Goal: Transaction & Acquisition: Purchase product/service

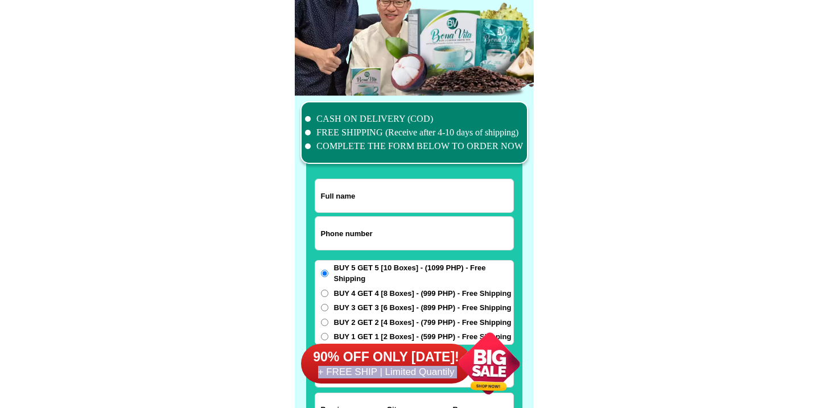
scroll to position [8851, 0]
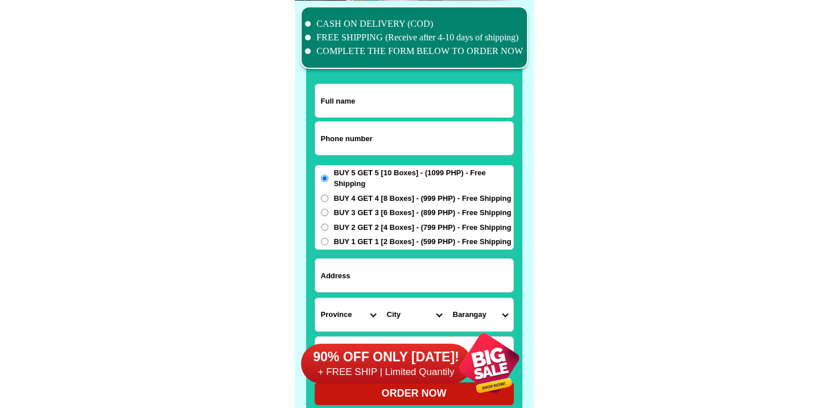
click at [376, 143] on input "Input phone_number" at bounding box center [414, 138] width 198 height 33
paste input "9451926958"
type input "09451926958"
click at [342, 96] on input "Input full_name" at bounding box center [414, 100] width 198 height 33
paste input "[PERSON_NAME]"
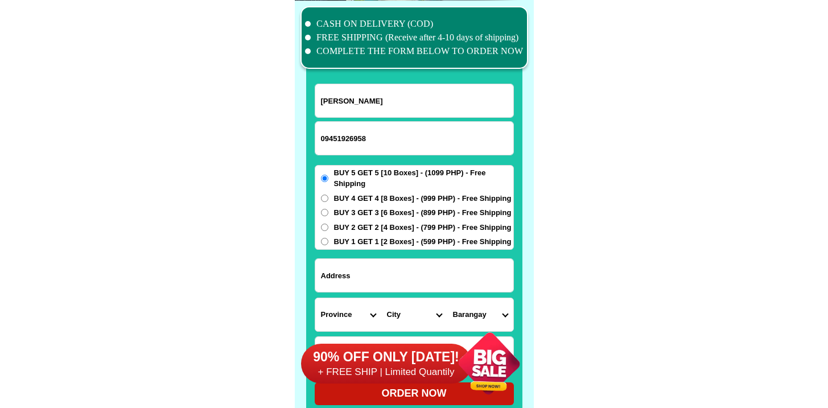
type input "[PERSON_NAME]"
click at [381, 264] on input "Input address" at bounding box center [414, 275] width 198 height 33
paste input "[STREET_ADDRESS][PERSON_NAME]"
type input "[STREET_ADDRESS][PERSON_NAME]"
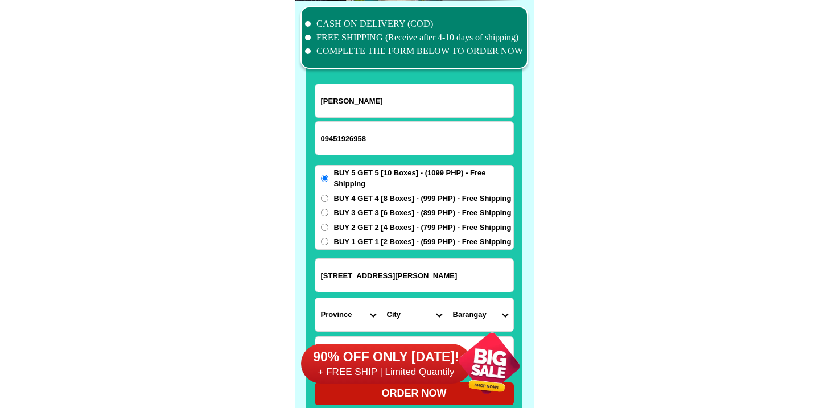
scroll to position [8968, 0]
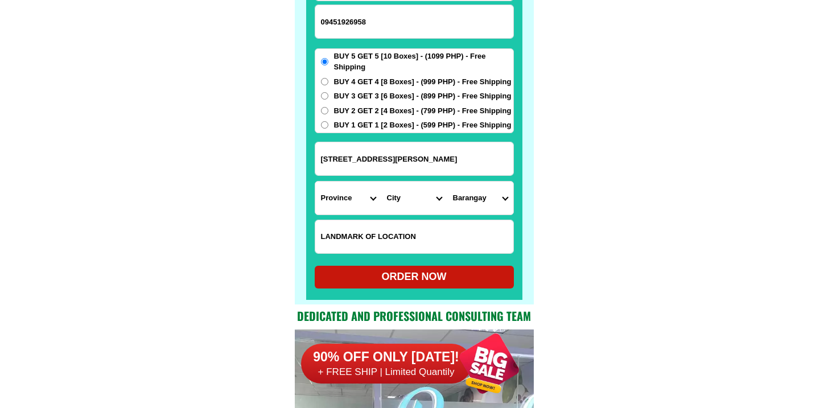
click at [371, 230] on input "Input LANDMARKOFLOCATION" at bounding box center [414, 236] width 198 height 33
paste input "Near Waltermsrt Dau"
type input "Near Waltermsrt Dau"
click at [429, 161] on input "[STREET_ADDRESS][PERSON_NAME]" at bounding box center [414, 158] width 198 height 33
drag, startPoint x: 429, startPoint y: 161, endPoint x: 457, endPoint y: 160, distance: 27.9
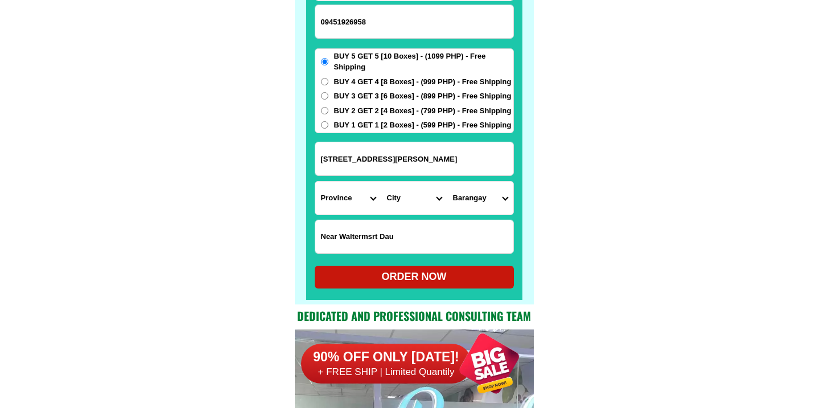
click at [457, 160] on input "[STREET_ADDRESS][PERSON_NAME]" at bounding box center [414, 158] width 198 height 33
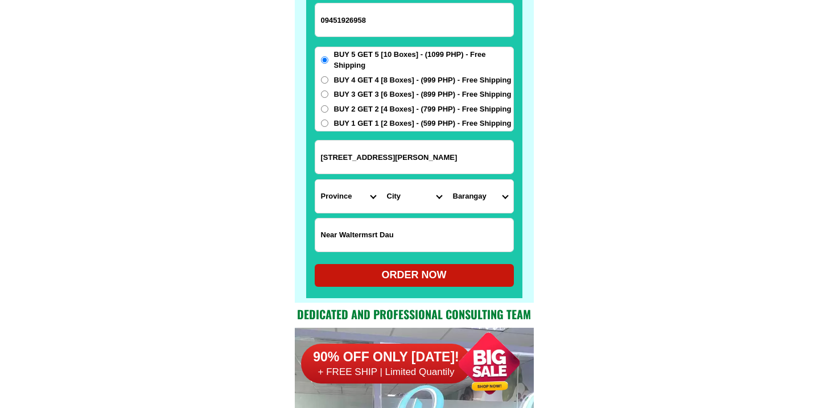
scroll to position [8970, 0]
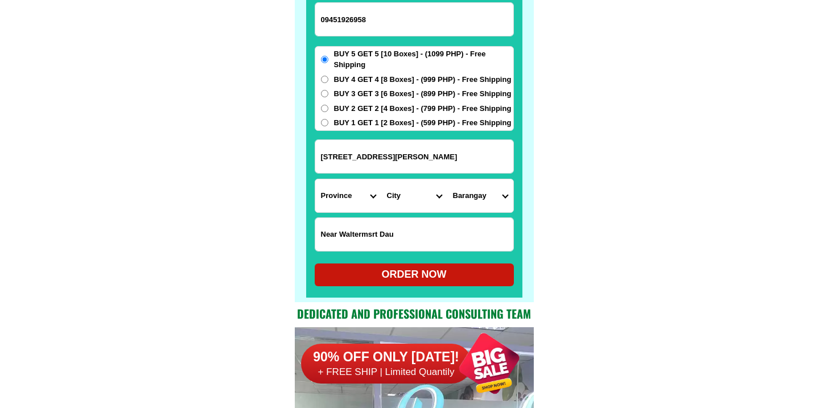
click at [346, 191] on select "Province [GEOGRAPHIC_DATA] [GEOGRAPHIC_DATA][PERSON_NAME][GEOGRAPHIC_DATA][GEOG…" at bounding box center [348, 195] width 66 height 33
select select "63_779"
click at [315, 179] on select "Province [GEOGRAPHIC_DATA] [GEOGRAPHIC_DATA][PERSON_NAME][GEOGRAPHIC_DATA][GEOG…" at bounding box center [348, 195] width 66 height 33
click at [411, 182] on select "City [GEOGRAPHIC_DATA]-city [GEOGRAPHIC_DATA] Arayat Bacolor [GEOGRAPHIC_DATA] …" at bounding box center [414, 195] width 66 height 33
select select "63_7796639"
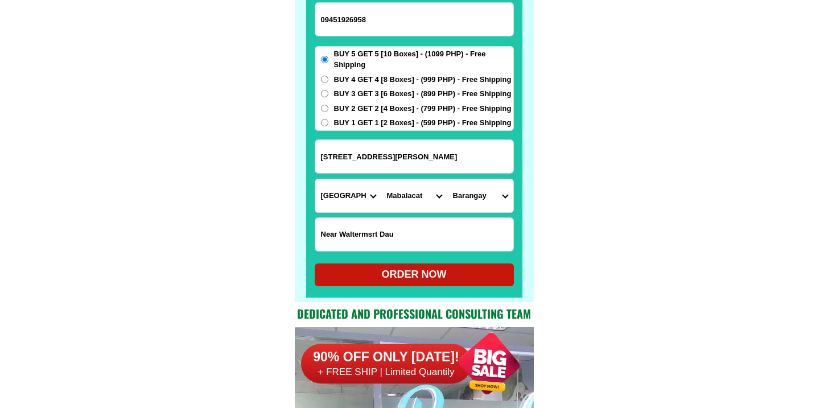
click at [381, 179] on select "City [GEOGRAPHIC_DATA]-city [GEOGRAPHIC_DATA] Arayat Bacolor [GEOGRAPHIC_DATA] …" at bounding box center [414, 195] width 66 height 33
click at [476, 197] on select "Barangay Atlu-[PERSON_NAME] Bundagul Cacutud Calumpang Camachiles Dapdap [PERSO…" at bounding box center [481, 195] width 66 height 33
select select "63_779663973181"
click at [448, 179] on select "Barangay Atlu-[PERSON_NAME] Bundagul Cacutud Calumpang Camachiles Dapdap [PERSO…" at bounding box center [481, 195] width 66 height 33
click at [420, 286] on form "[PERSON_NAME] 09451926958 ORDER NOW 4371mac [PERSON_NAME] [GEOGRAPHIC_DATA] [GE…" at bounding box center [414, 126] width 199 height 322
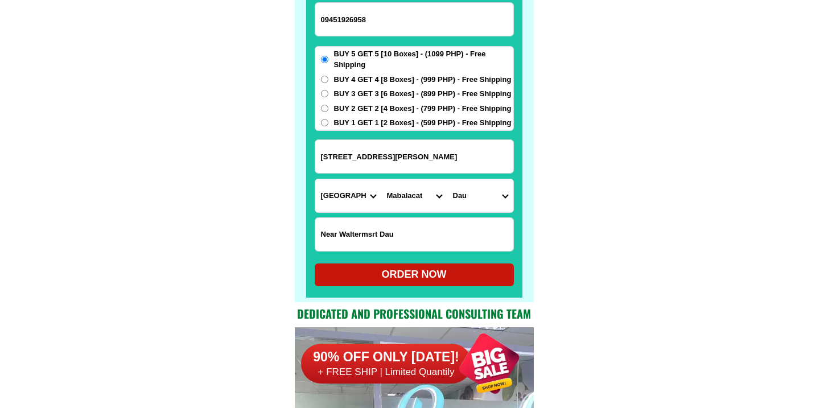
click at [420, 270] on div "ORDER NOW" at bounding box center [414, 274] width 199 height 15
radio input "true"
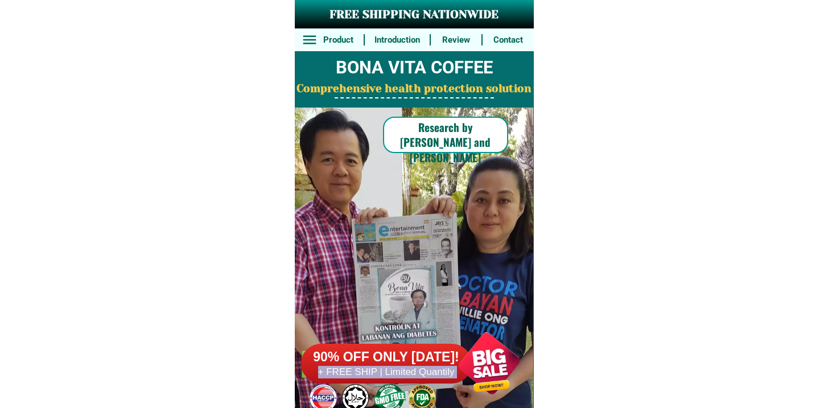
click at [381, 377] on h6 "+ FREE SHIP | Limited Quantily" at bounding box center [386, 372] width 171 height 13
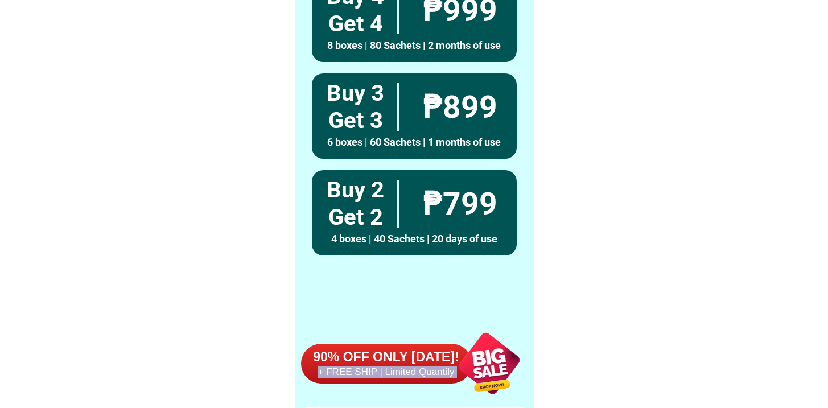
scroll to position [8851, 0]
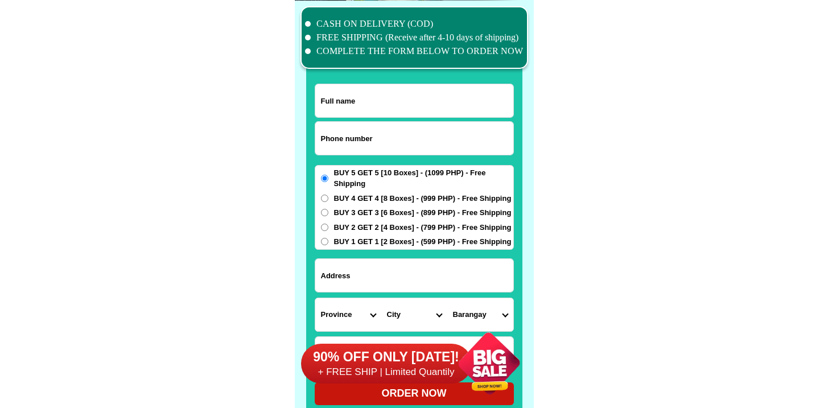
click at [350, 142] on input "Input phone_number" at bounding box center [414, 138] width 198 height 33
paste input "9059642386"
type input "09059642386"
click at [376, 92] on input "Input full_name" at bounding box center [414, 100] width 198 height 33
paste input "Norma yanos"
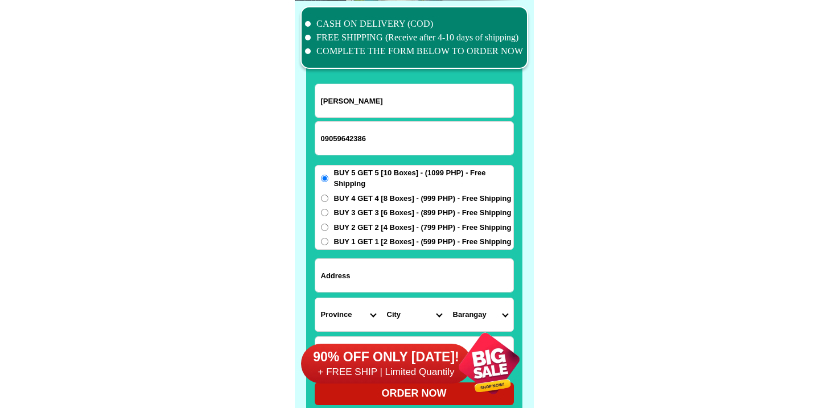
type input "Norma yanos"
click at [362, 279] on input "Input address" at bounding box center [414, 275] width 198 height 33
paste input "Sirinai st55 carmen cagayan de oro city"
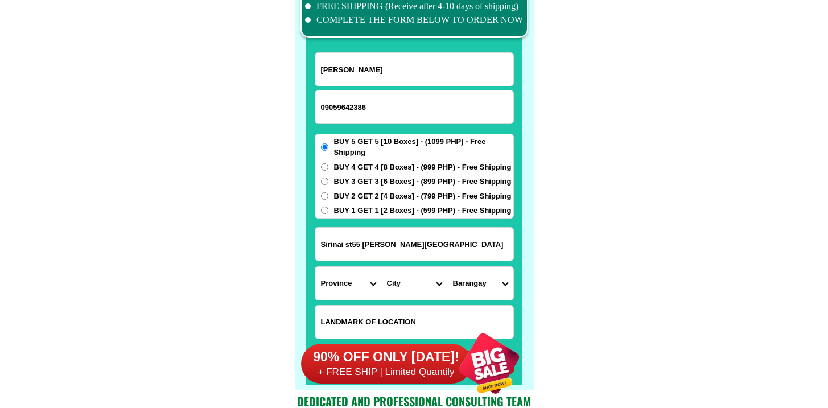
scroll to position [8883, 0]
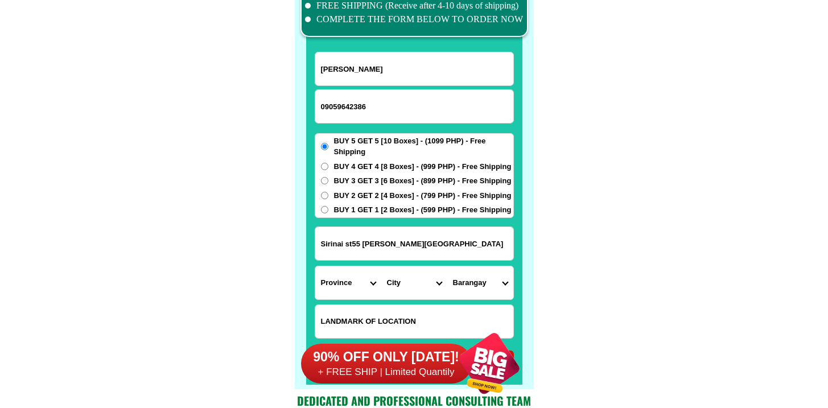
type input "Sirinai st55 carmen cagayan de oro city"
click at [354, 273] on select "Province [GEOGRAPHIC_DATA] [GEOGRAPHIC_DATA][PERSON_NAME][GEOGRAPHIC_DATA][GEOG…" at bounding box center [348, 282] width 66 height 33
click at [315, 266] on select "Province [GEOGRAPHIC_DATA] [GEOGRAPHIC_DATA][PERSON_NAME][GEOGRAPHIC_DATA][GEOG…" at bounding box center [348, 282] width 66 height 33
click at [402, 298] on select "City" at bounding box center [414, 282] width 66 height 33
click at [355, 278] on select "Province [GEOGRAPHIC_DATA] [GEOGRAPHIC_DATA][PERSON_NAME][GEOGRAPHIC_DATA][GEOG…" at bounding box center [348, 282] width 66 height 33
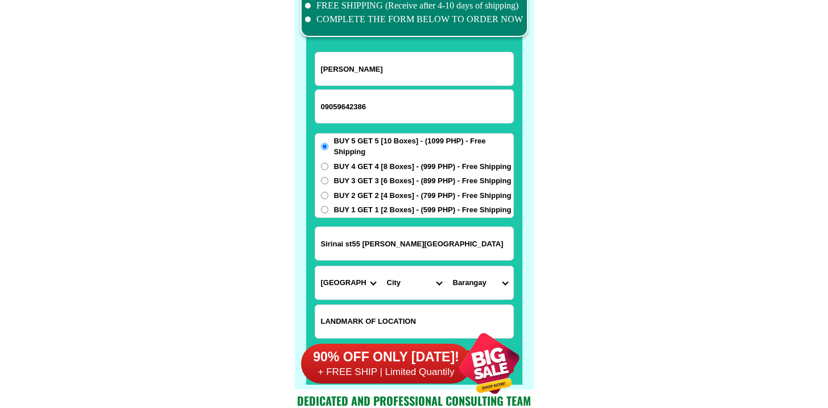
select select "63_386"
click at [315, 266] on select "Province [GEOGRAPHIC_DATA] [GEOGRAPHIC_DATA][PERSON_NAME][GEOGRAPHIC_DATA][GEOG…" at bounding box center [348, 282] width 66 height 33
click at [416, 290] on select "City Alubijid Balingasag Balingoan Binuangan Cagayan-de-oro-city El-salvador-ci…" at bounding box center [414, 282] width 66 height 33
select select "63_386807"
click at [381, 266] on select "City Alubijid Balingasag Balingoan Binuangan Cagayan-de-oro-city El-salvador-ci…" at bounding box center [414, 282] width 66 height 33
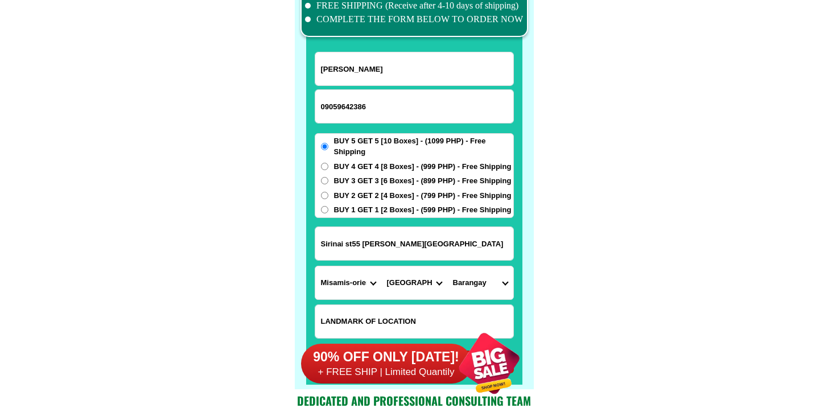
click at [467, 274] on select "Barangay Agusan Baikingon Balubal Balulang Barangay 1 (pob.) Barangay 10 (pob.)…" at bounding box center [481, 282] width 66 height 33
select select "63_3868074549"
click at [448, 266] on select "Barangay Agusan Baikingon Balubal Balulang Barangay 1 (pob.) Barangay 10 (pob.)…" at bounding box center [481, 282] width 66 height 33
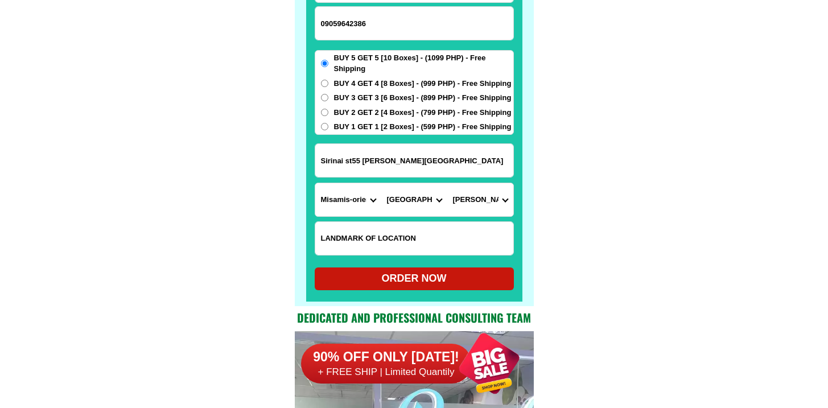
scroll to position [8974, 0]
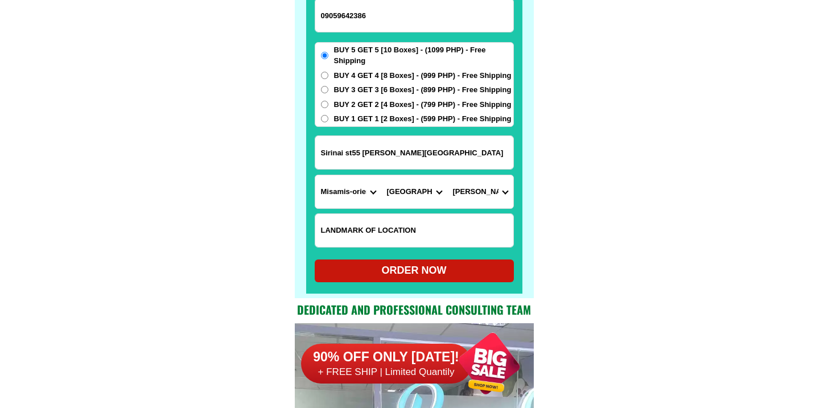
click at [397, 269] on div "ORDER NOW" at bounding box center [414, 270] width 199 height 15
radio input "true"
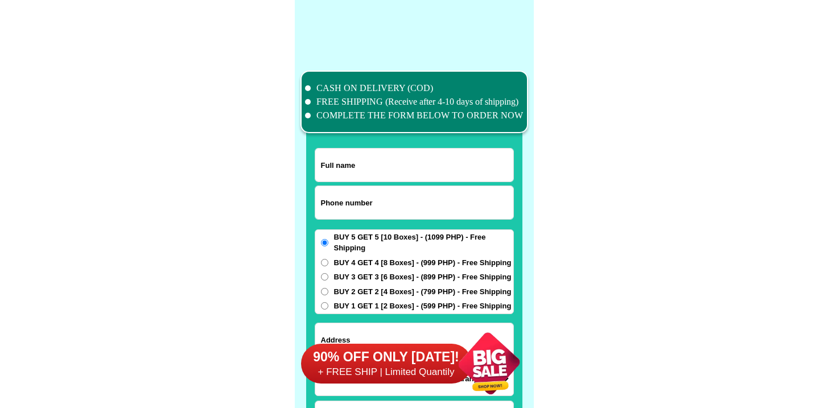
scroll to position [8851, 0]
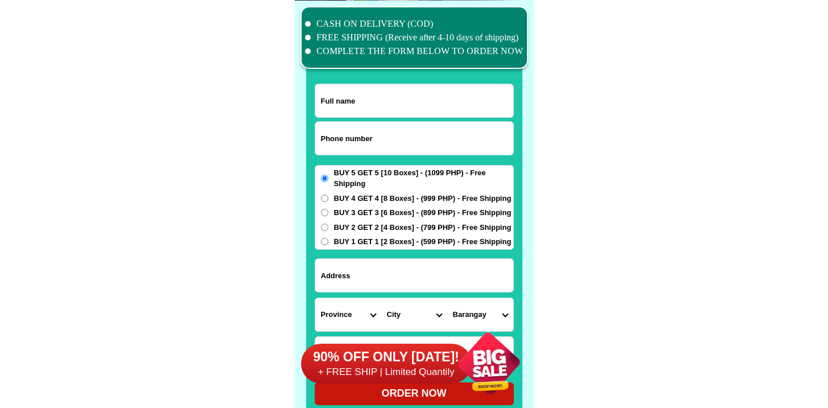
click at [370, 129] on input "Input phone_number" at bounding box center [414, 138] width 198 height 33
paste input "9854768093"
type input "09854768093"
drag, startPoint x: 356, startPoint y: 71, endPoint x: 363, endPoint y: 86, distance: 16.3
click at [358, 74] on div "CASH ON DELIVERY (COD) FREE SHIPPING (Receive after 4-10 days of shipping) COMP…" at bounding box center [414, 211] width 239 height 421
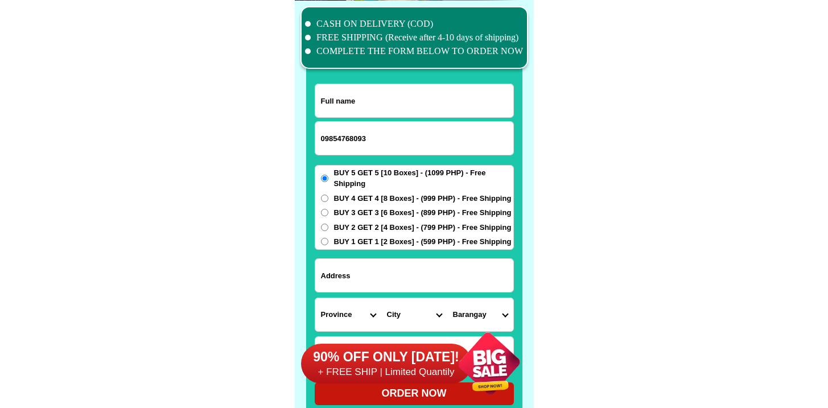
click at [363, 86] on input "Input full_name" at bounding box center [414, 100] width 198 height 33
paste input "Julian Raymundo"
type input "Julian Raymundo"
click at [423, 271] on input "Input address" at bounding box center [414, 275] width 198 height 33
paste input "616 Pacheco Street Tondo Manila"
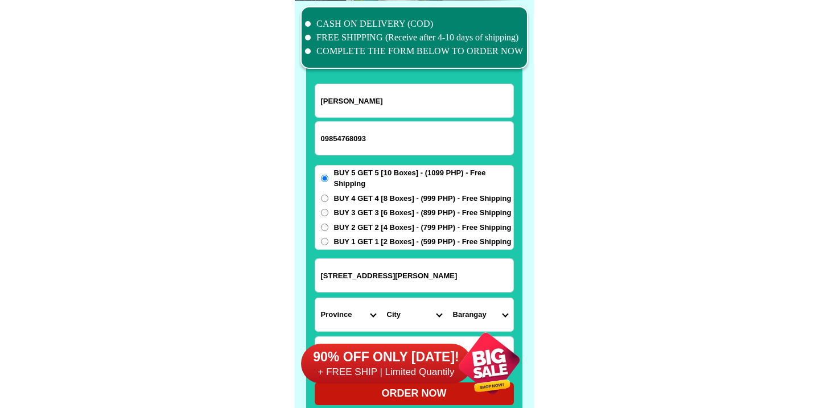
type input "616 Pacheco Street Tondo Manila"
click at [348, 303] on select "Province [GEOGRAPHIC_DATA] [GEOGRAPHIC_DATA][PERSON_NAME][GEOGRAPHIC_DATA][GEOG…" at bounding box center [348, 314] width 66 height 33
select select "63_219"
click at [315, 298] on select "Province [GEOGRAPHIC_DATA] [GEOGRAPHIC_DATA][PERSON_NAME][GEOGRAPHIC_DATA][GEOG…" at bounding box center [348, 314] width 66 height 33
click at [401, 313] on select "City Binondo CALOOCAN Ermita Intramuros Las-pinas Makati Malabon-city Malate Ma…" at bounding box center [414, 314] width 66 height 33
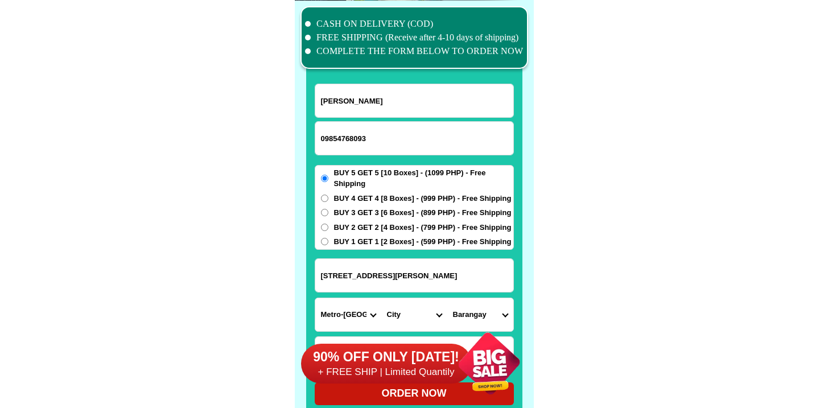
select select "63_2199023"
click at [381, 298] on select "City Binondo CALOOCAN Ermita Intramuros Las-pinas Makati Malabon-city Malate Ma…" at bounding box center [414, 314] width 66 height 33
click at [470, 314] on select "Barangay Barangay 100 Barangay 101 Barangay 102 Barangay 103 Barangay 104 Baran…" at bounding box center [481, 314] width 66 height 33
drag, startPoint x: 470, startPoint y: 314, endPoint x: 398, endPoint y: 267, distance: 85.6
click at [398, 267] on input "616 Pacheco Street Tondo Manila" at bounding box center [414, 275] width 198 height 33
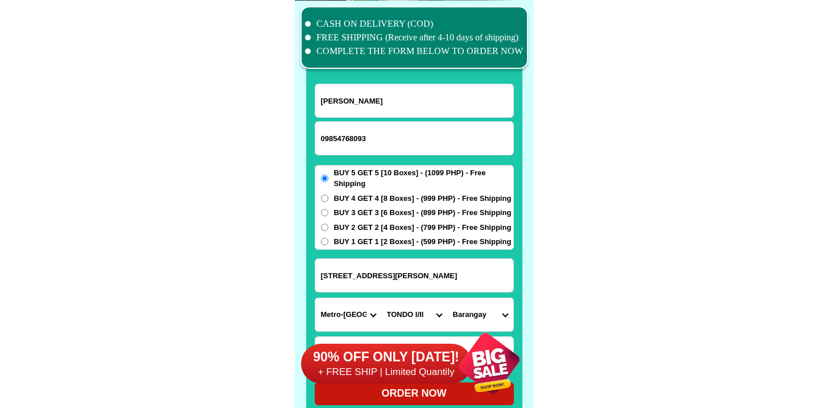
click at [398, 267] on input "616 Pacheco Street Tondo Manila" at bounding box center [414, 275] width 198 height 33
click at [432, 270] on input "616 Pacheco Street Tondo Manila" at bounding box center [414, 275] width 198 height 33
click at [470, 302] on select "Barangay Barangay 100 Barangay 101 Barangay 102 Barangay 103 Barangay 104 Baran…" at bounding box center [481, 314] width 66 height 33
select select "63_2199023309"
click at [448, 298] on select "Barangay Barangay 100 Barangay 101 Barangay 102 Barangay 103 Barangay 104 Baran…" at bounding box center [481, 314] width 66 height 33
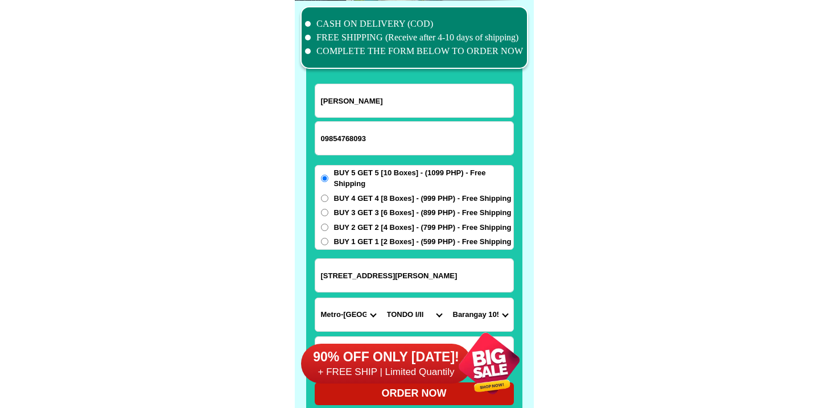
scroll to position [8939, 0]
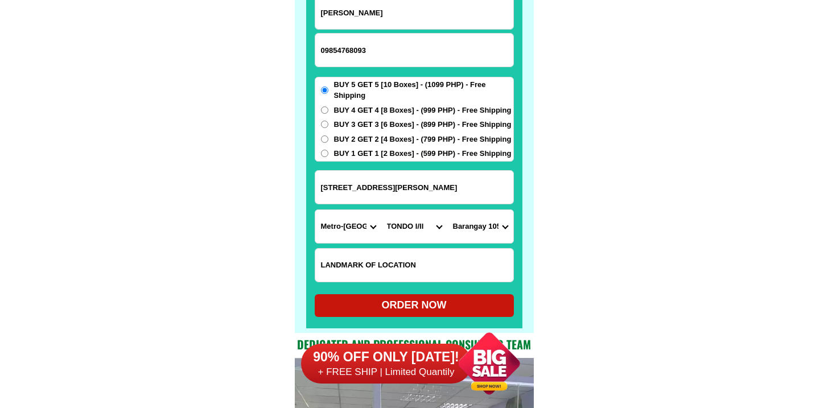
click at [374, 292] on form "Julian Raymundo 09854768093 ORDER NOW 616 Pacheco Street Tondo Manila Province …" at bounding box center [414, 156] width 199 height 322
click at [373, 304] on div "ORDER NOW" at bounding box center [414, 305] width 199 height 15
radio input "true"
